Goal: Transaction & Acquisition: Purchase product/service

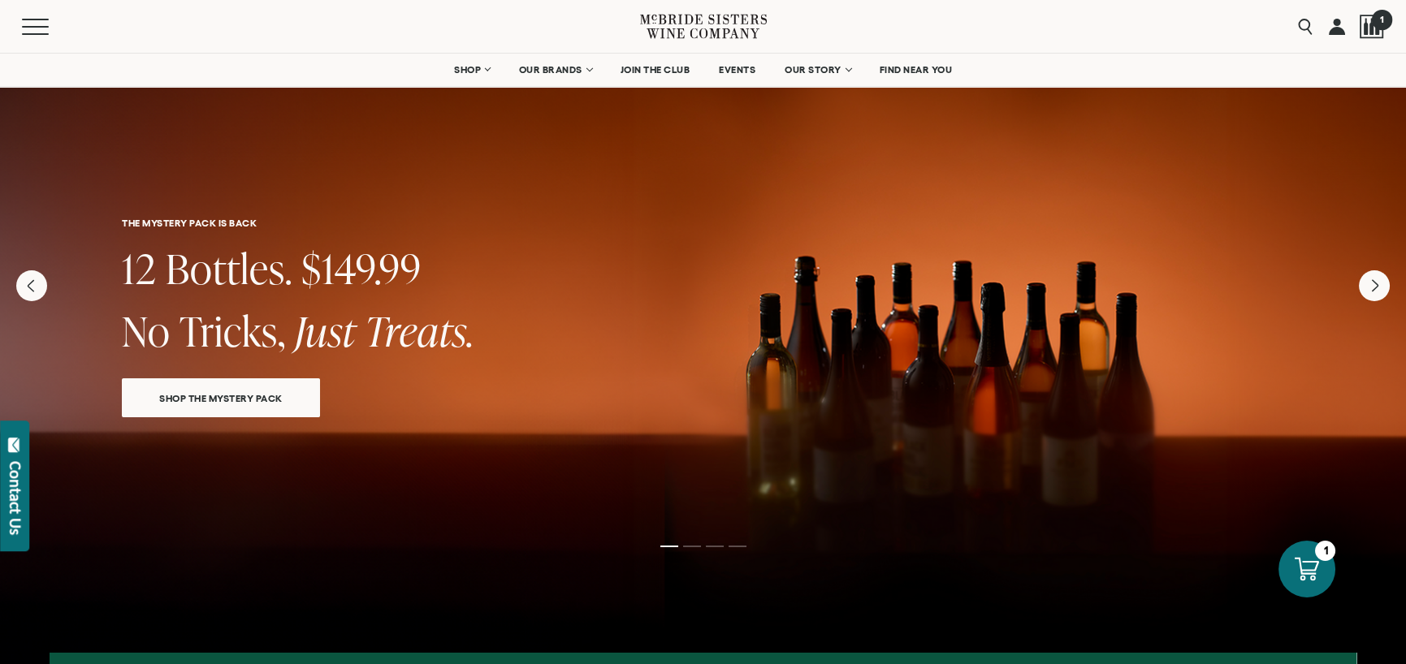
click at [1379, 19] on span "1" at bounding box center [1381, 19] width 20 height 20
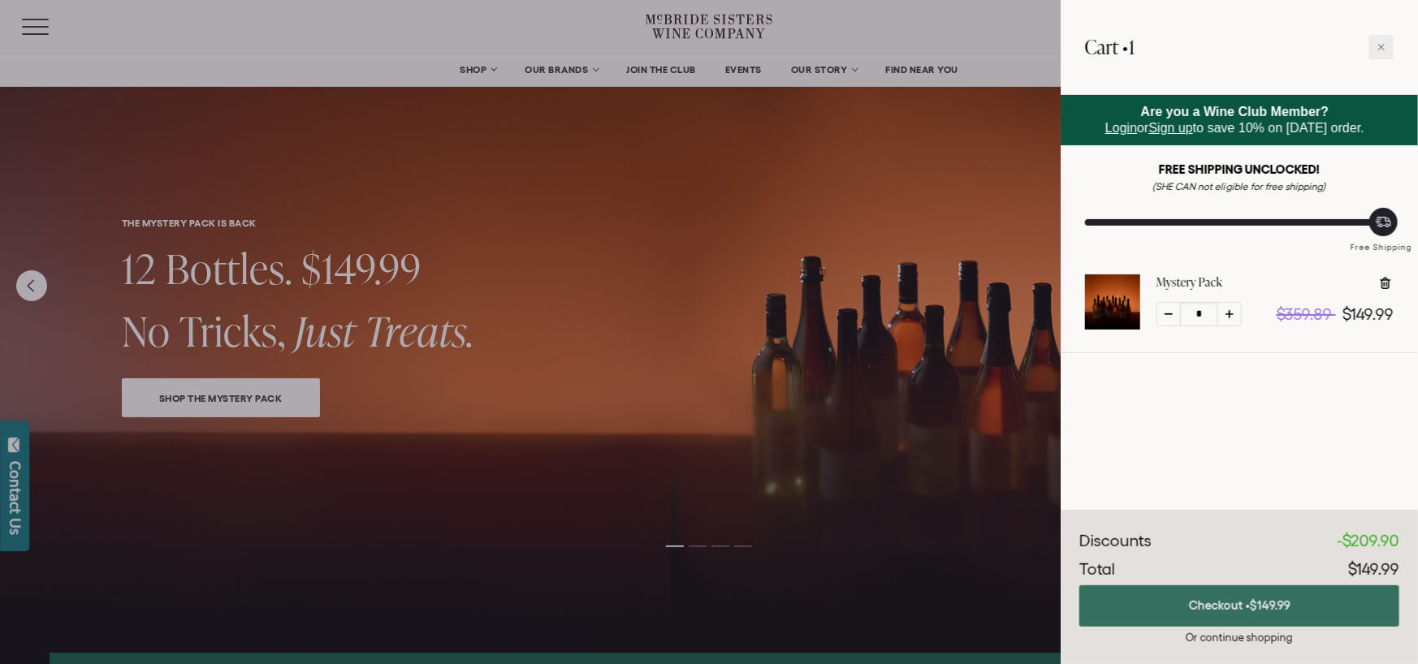
click at [1253, 611] on span "$149.99" at bounding box center [1270, 606] width 41 height 14
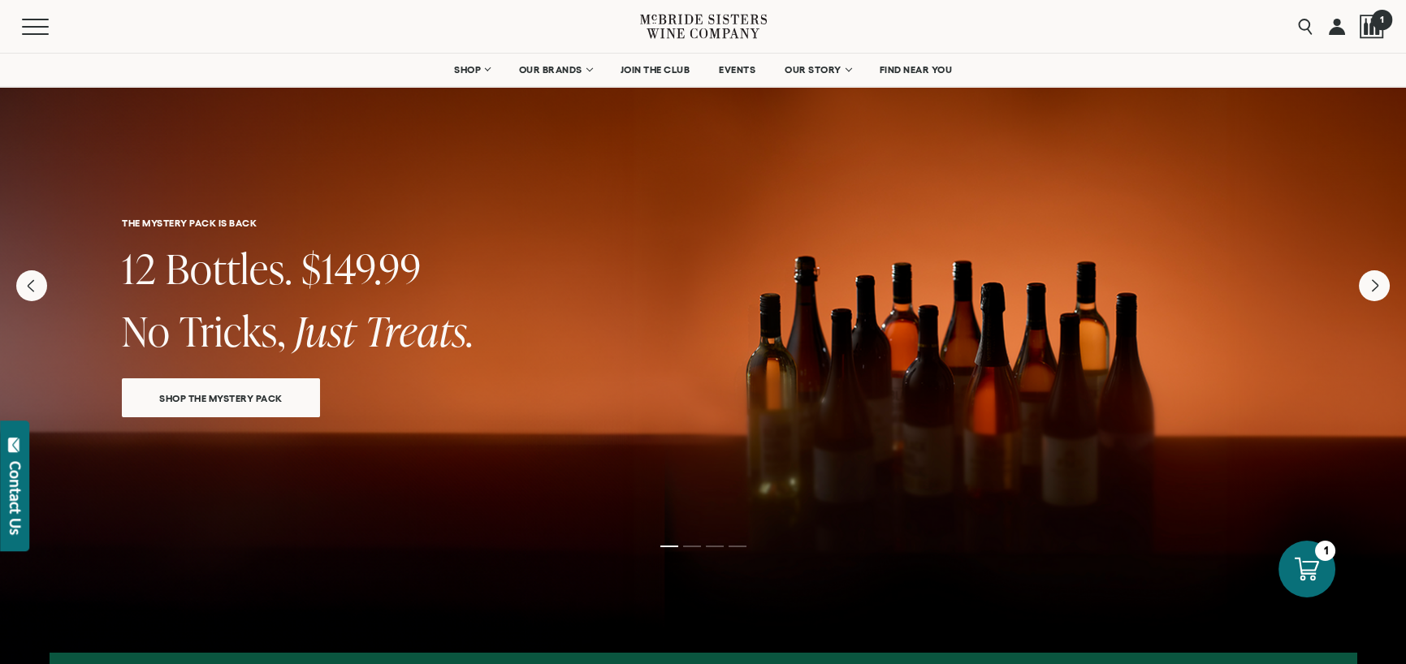
click at [1362, 25] on div at bounding box center [1372, 27] width 24 height 24
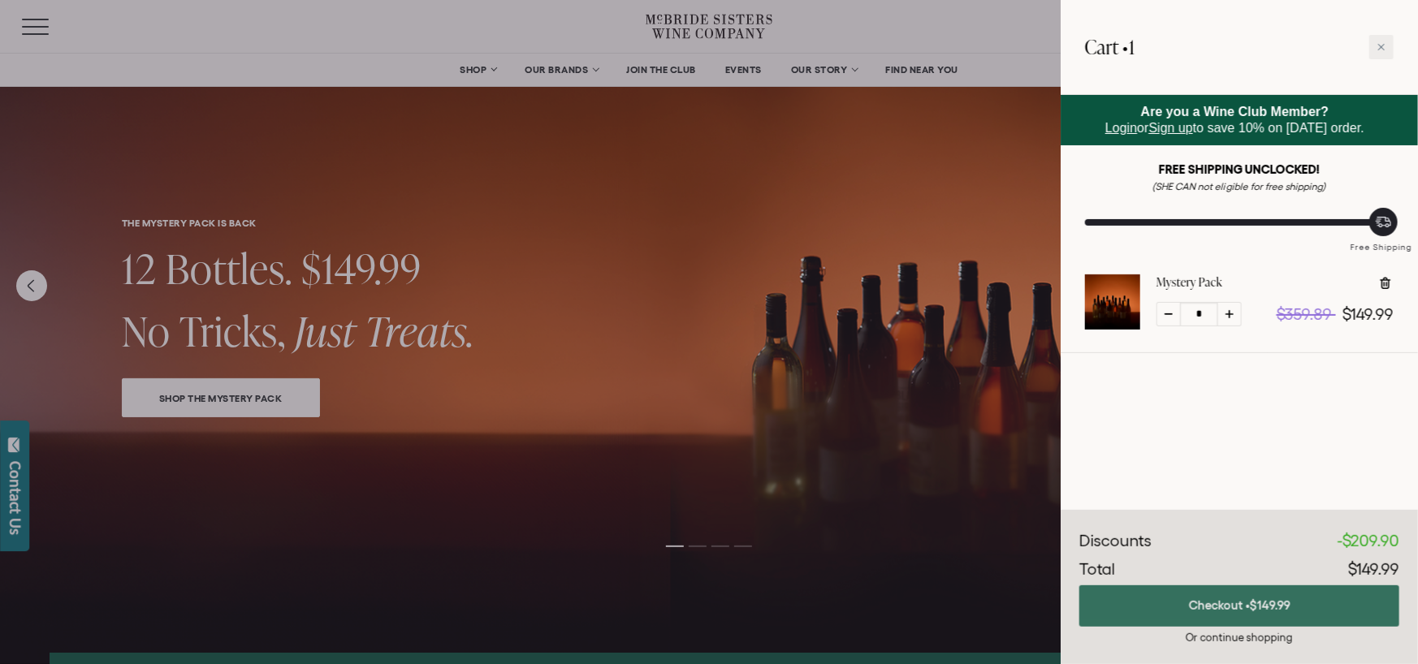
click at [1262, 616] on button "Checkout • $149.99" at bounding box center [1240, 606] width 320 height 41
